Goal: Task Accomplishment & Management: Manage account settings

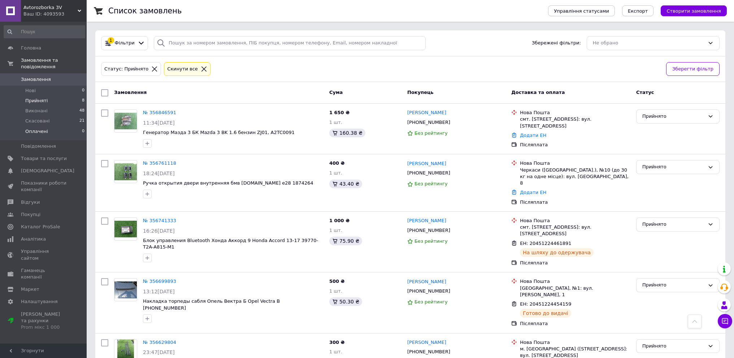
scroll to position [209, 0]
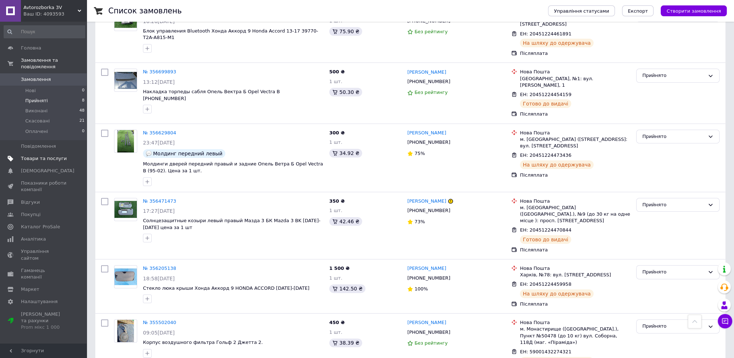
click at [31, 155] on span "Товари та послуги" at bounding box center [44, 158] width 46 height 6
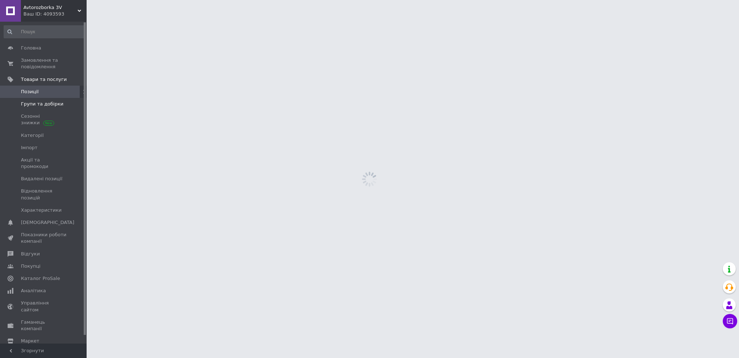
click at [31, 105] on span "Групи та добірки" at bounding box center [42, 104] width 43 height 6
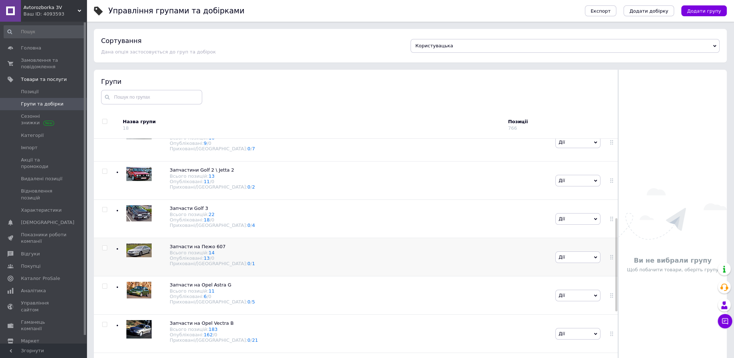
scroll to position [217, 0]
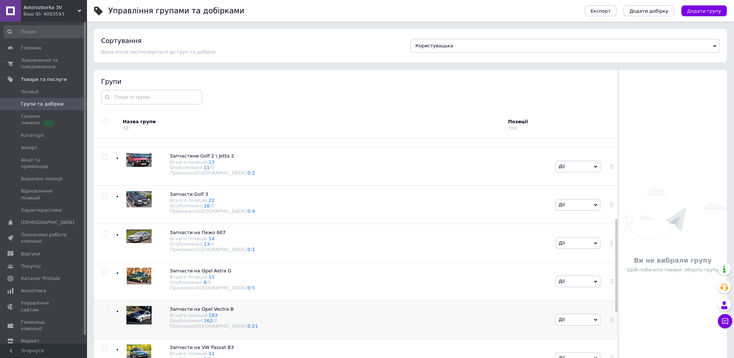
click at [288, 313] on div "Запчасти на Opel Vectra B Всього позицій: 183 Опубліковані: 162 / 0 Приховані/В…" at bounding box center [335, 319] width 438 height 38
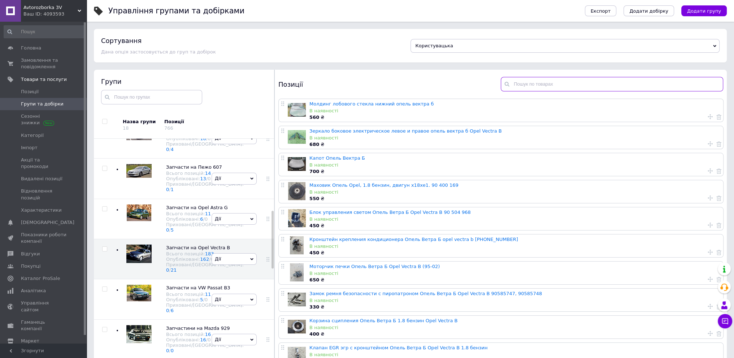
click at [533, 86] on input "text" at bounding box center [612, 84] width 222 height 14
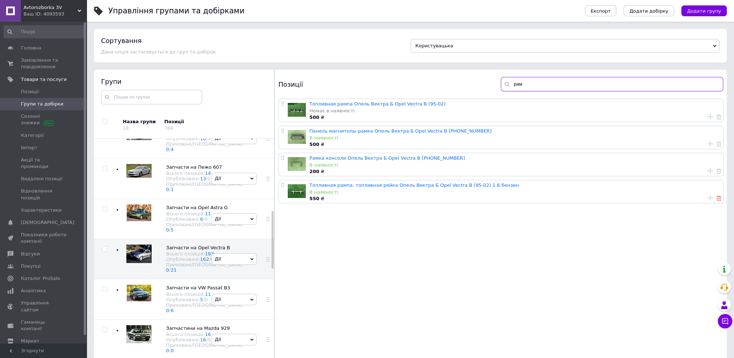
type input "рам"
click at [716, 196] on use at bounding box center [718, 198] width 5 height 5
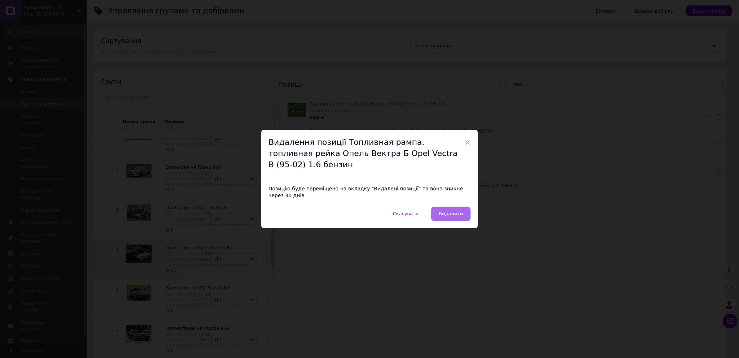
click at [463, 212] on button "Видалити" at bounding box center [450, 213] width 39 height 14
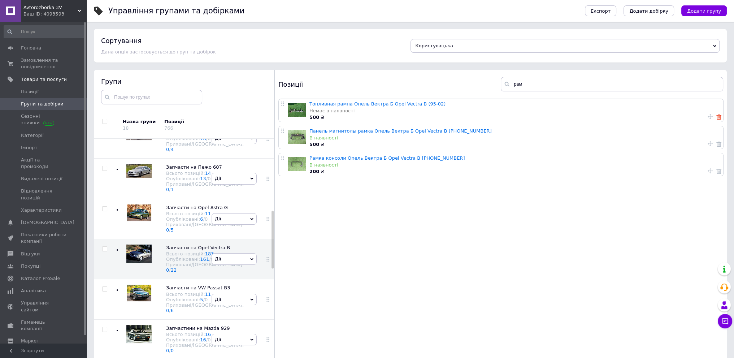
click at [718, 116] on use at bounding box center [718, 116] width 5 height 5
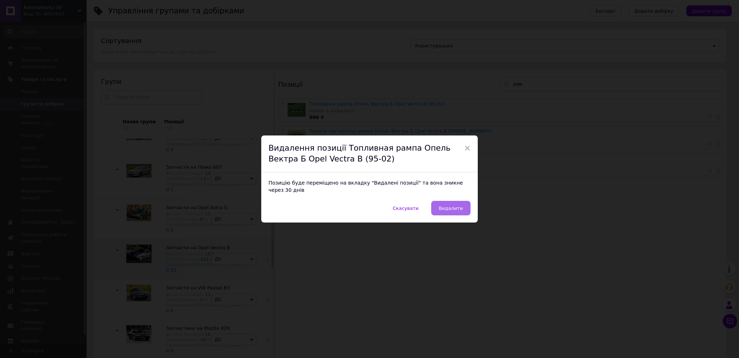
click at [453, 205] on span "Видалити" at bounding box center [451, 207] width 24 height 5
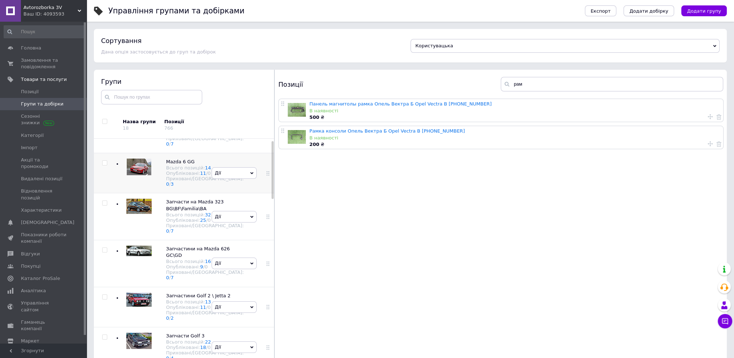
scroll to position [0, 0]
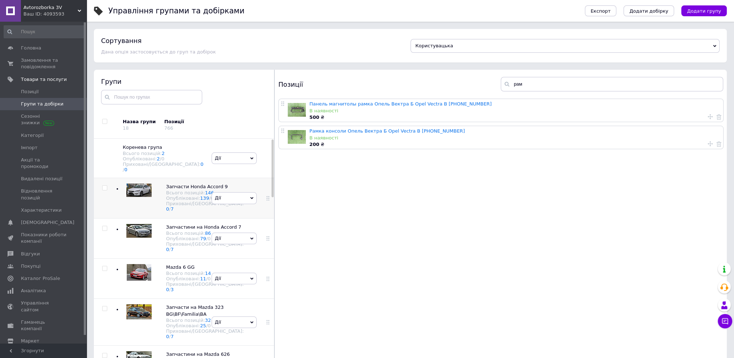
click at [130, 212] on div at bounding box center [137, 197] width 29 height 29
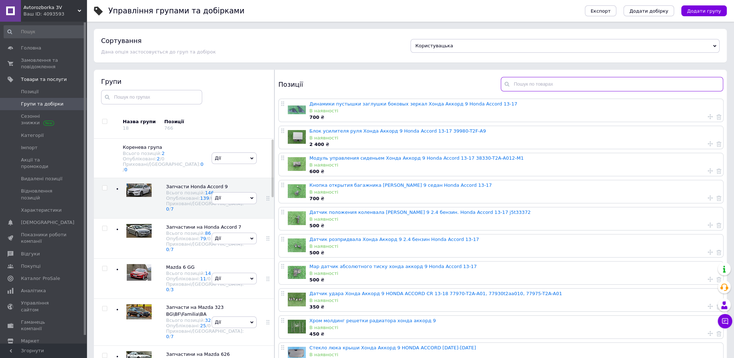
click at [562, 85] on input "text" at bounding box center [612, 84] width 222 height 14
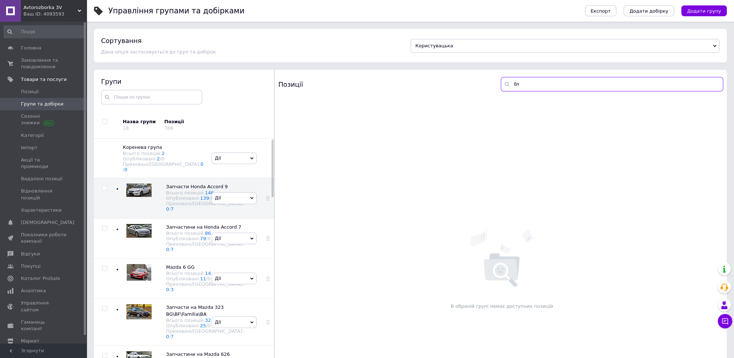
type input "блю"
drag, startPoint x: 544, startPoint y: 83, endPoint x: 467, endPoint y: 91, distance: 77.7
click at [467, 91] on div "Позиції блю" at bounding box center [501, 84] width 452 height 29
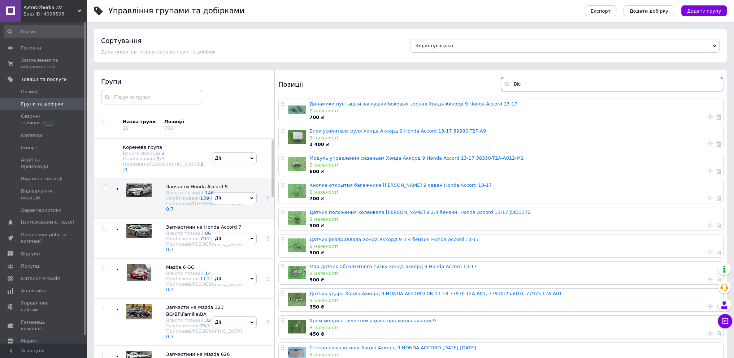
type input "Bloo"
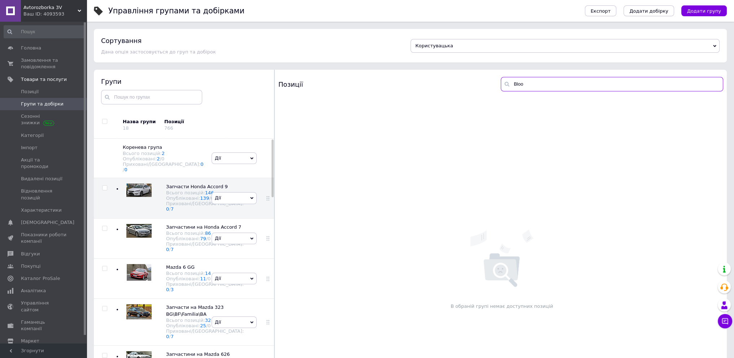
drag, startPoint x: 541, startPoint y: 85, endPoint x: 466, endPoint y: 86, distance: 75.8
click at [466, 86] on div "Позиції Bloo" at bounding box center [501, 84] width 452 height 29
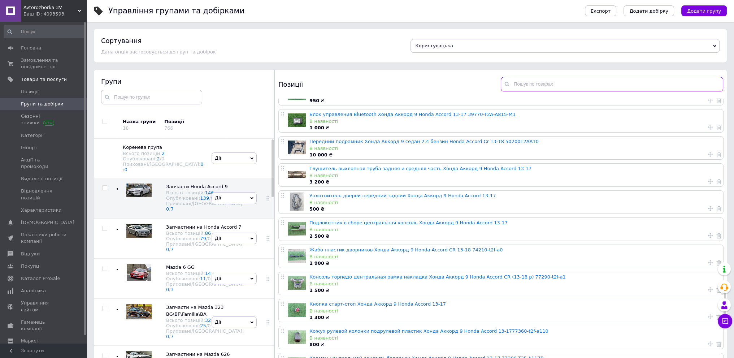
scroll to position [1805, 0]
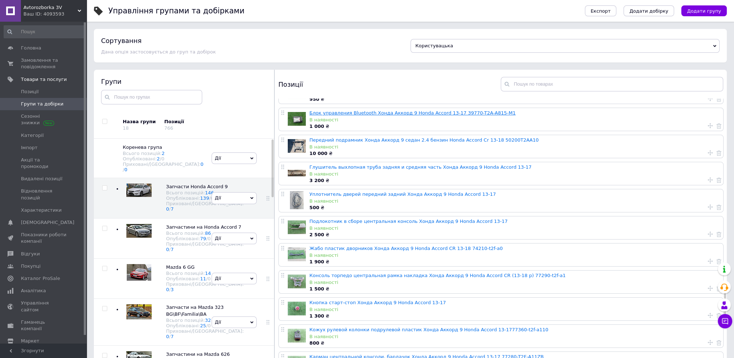
click at [382, 114] on link "Блок управления Bluetooth Хонда Аккорд 9 Honda Accord 13-17 39770-T2A-A815-M1" at bounding box center [412, 112] width 206 height 5
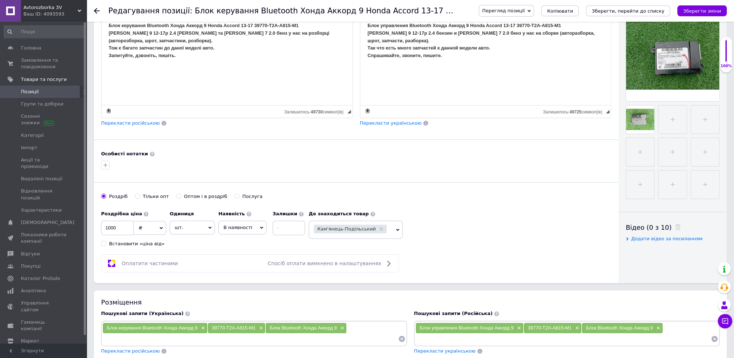
scroll to position [180, 0]
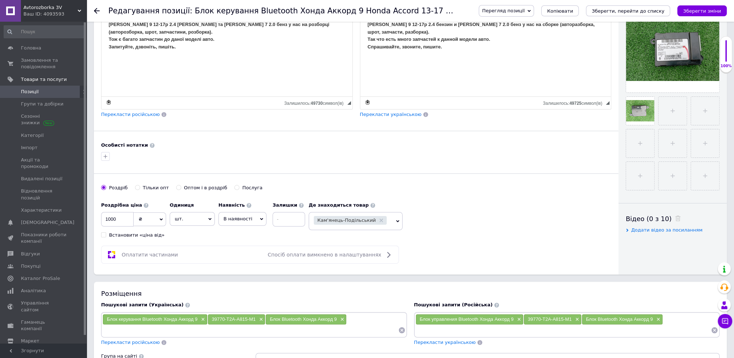
click at [251, 216] on span "В наявності" at bounding box center [242, 219] width 48 height 14
click at [238, 234] on li "Немає в наявності" at bounding box center [242, 236] width 47 height 17
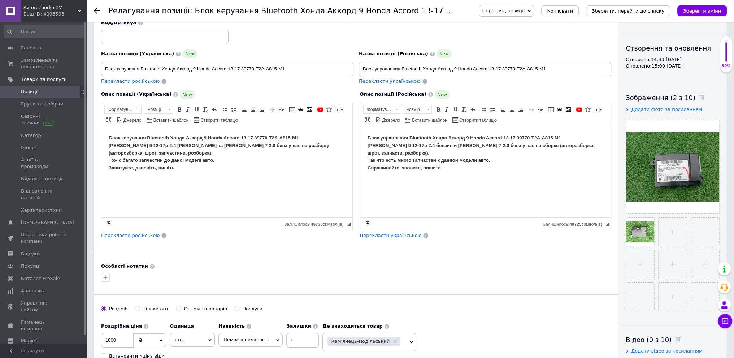
scroll to position [0, 0]
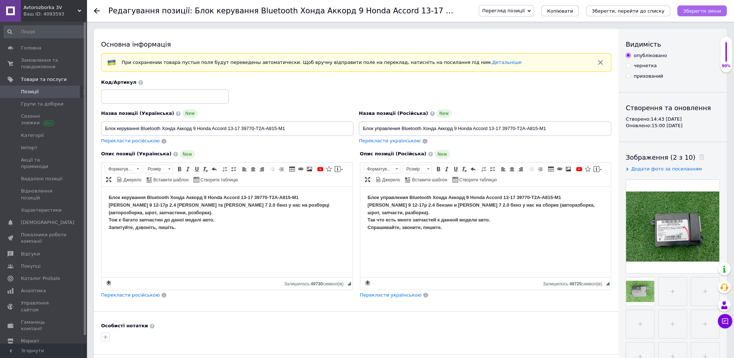
click at [702, 12] on icon "Зберегти зміни" at bounding box center [702, 10] width 38 height 5
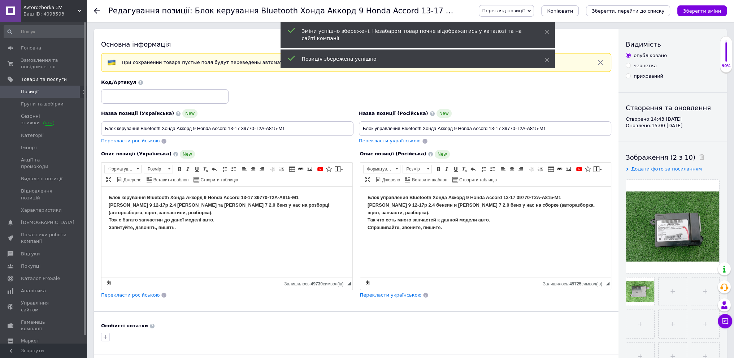
click at [30, 93] on span "Позиції" at bounding box center [30, 91] width 18 height 6
